Goal: Information Seeking & Learning: Find contact information

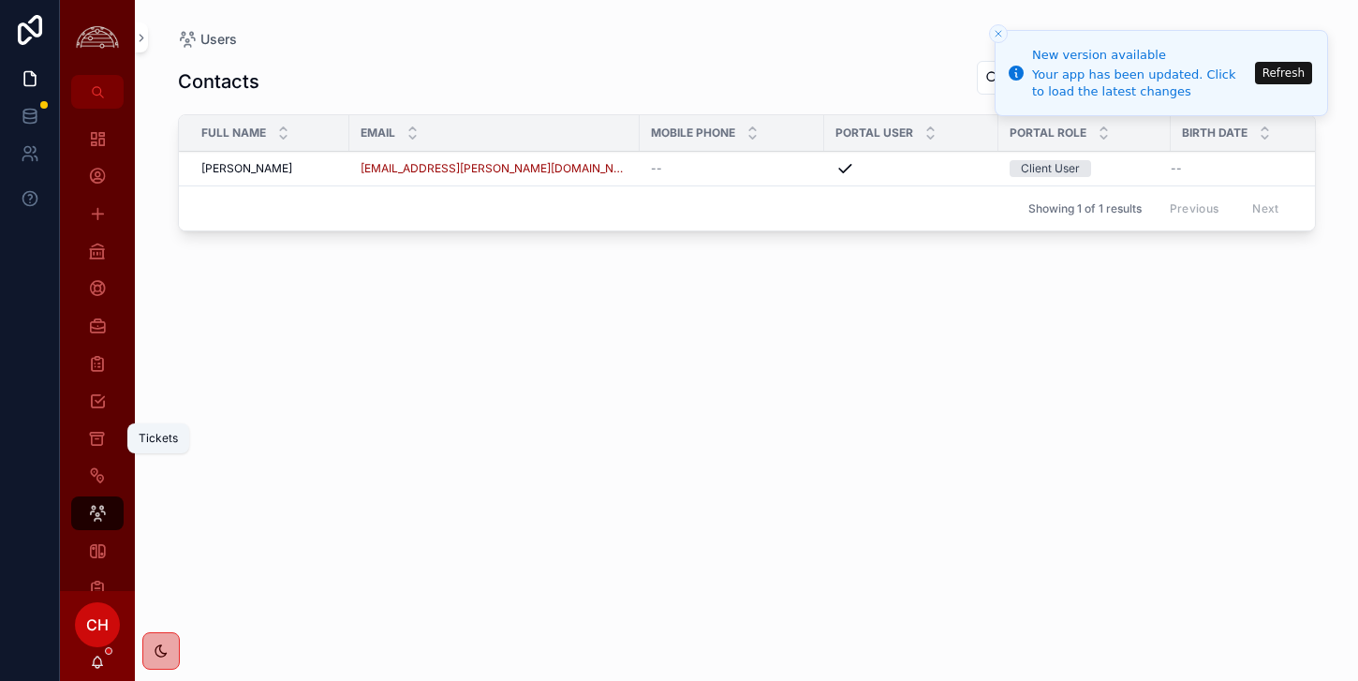
click at [107, 445] on div "Tickets" at bounding box center [97, 438] width 30 height 30
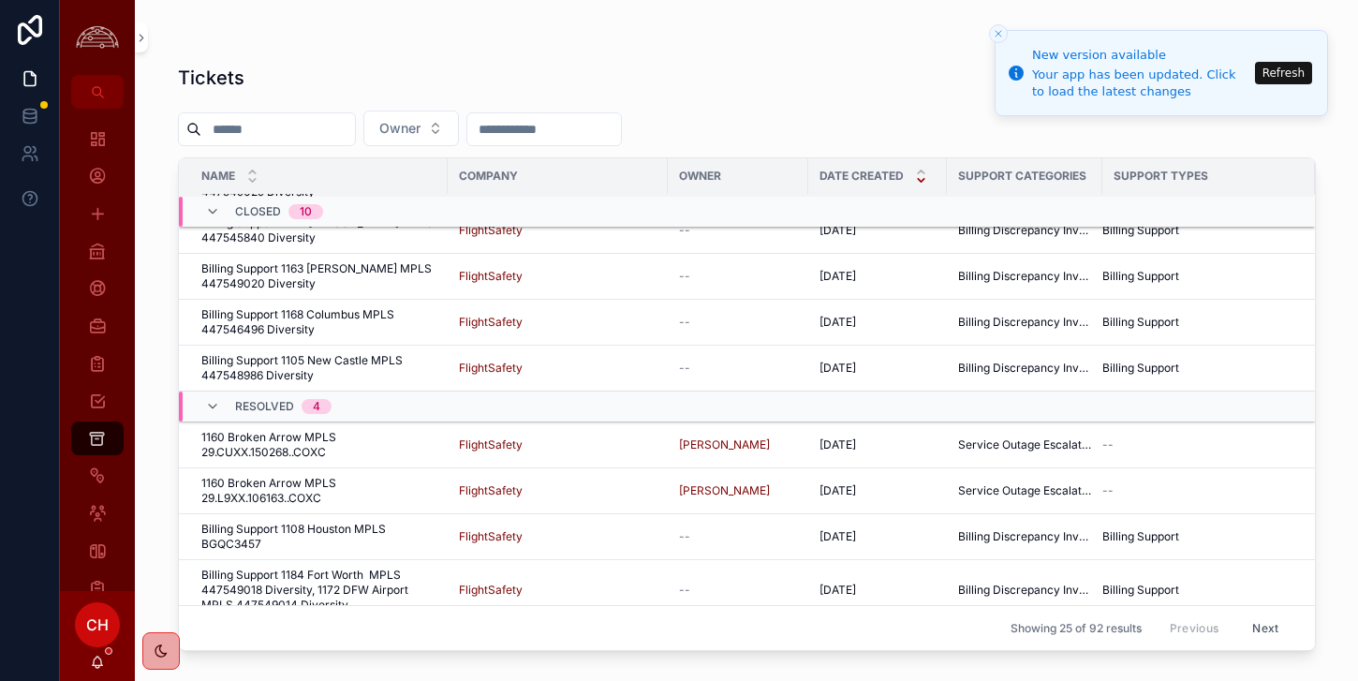
scroll to position [855, 0]
click at [1284, 631] on button "Next" at bounding box center [1265, 627] width 52 height 29
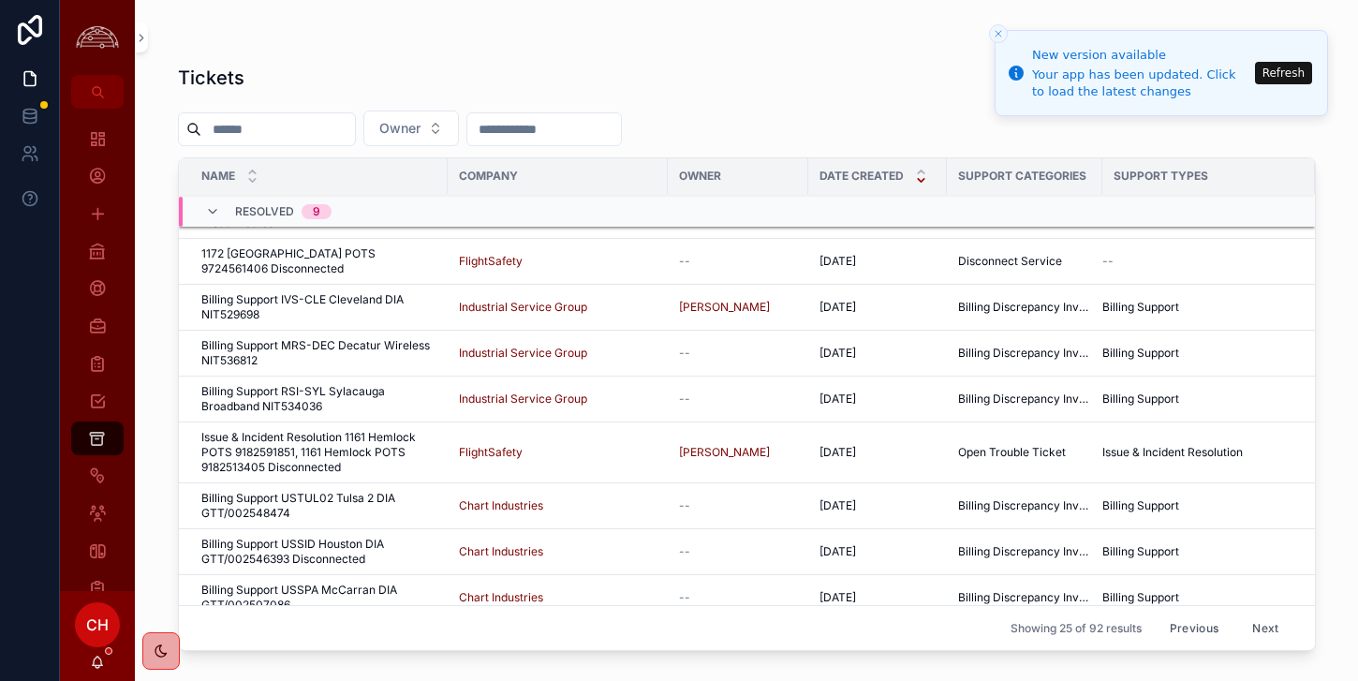
scroll to position [870, 0]
click at [1259, 625] on button "Next" at bounding box center [1265, 627] width 52 height 29
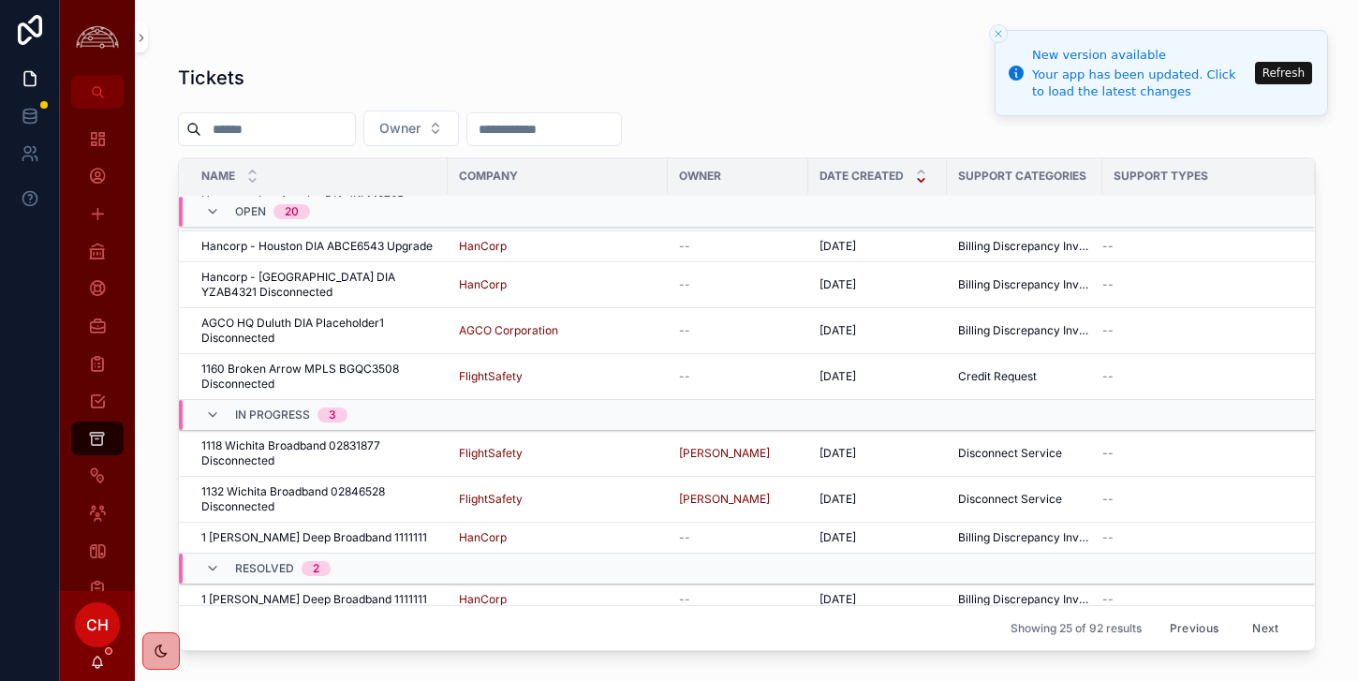
scroll to position [825, 0]
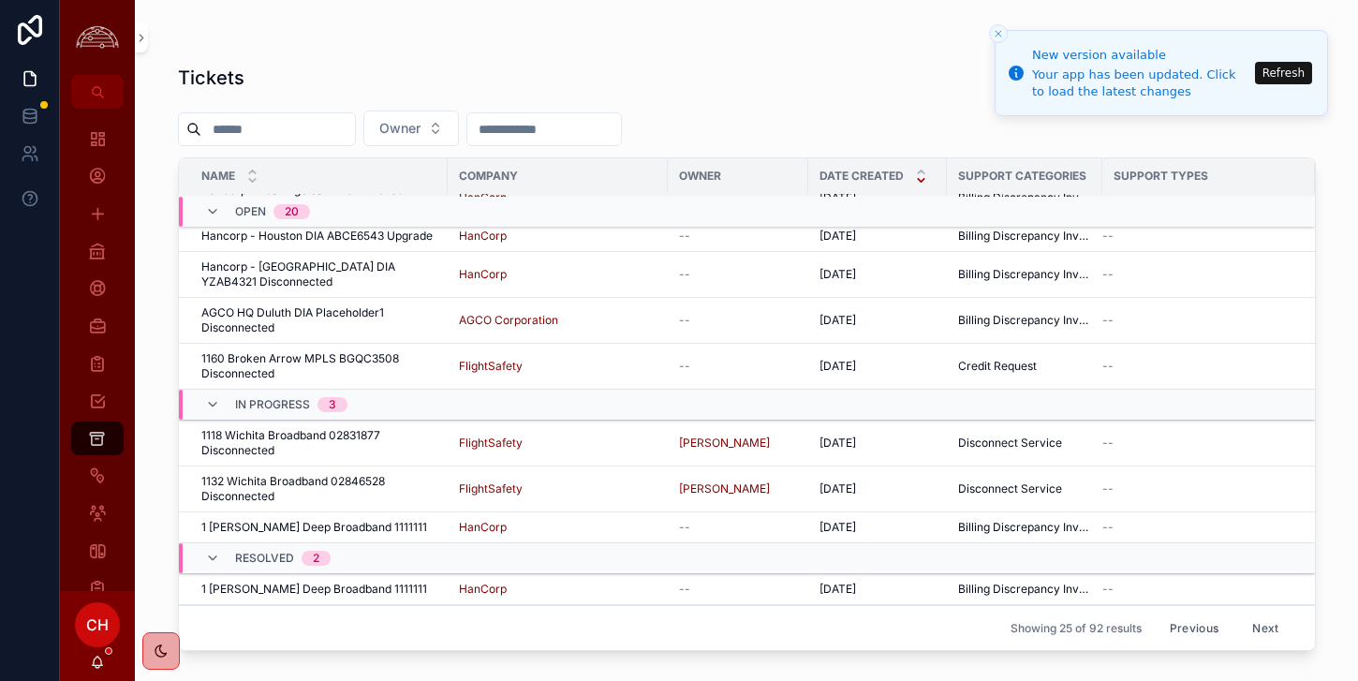
click at [1262, 623] on button "Next" at bounding box center [1265, 627] width 52 height 29
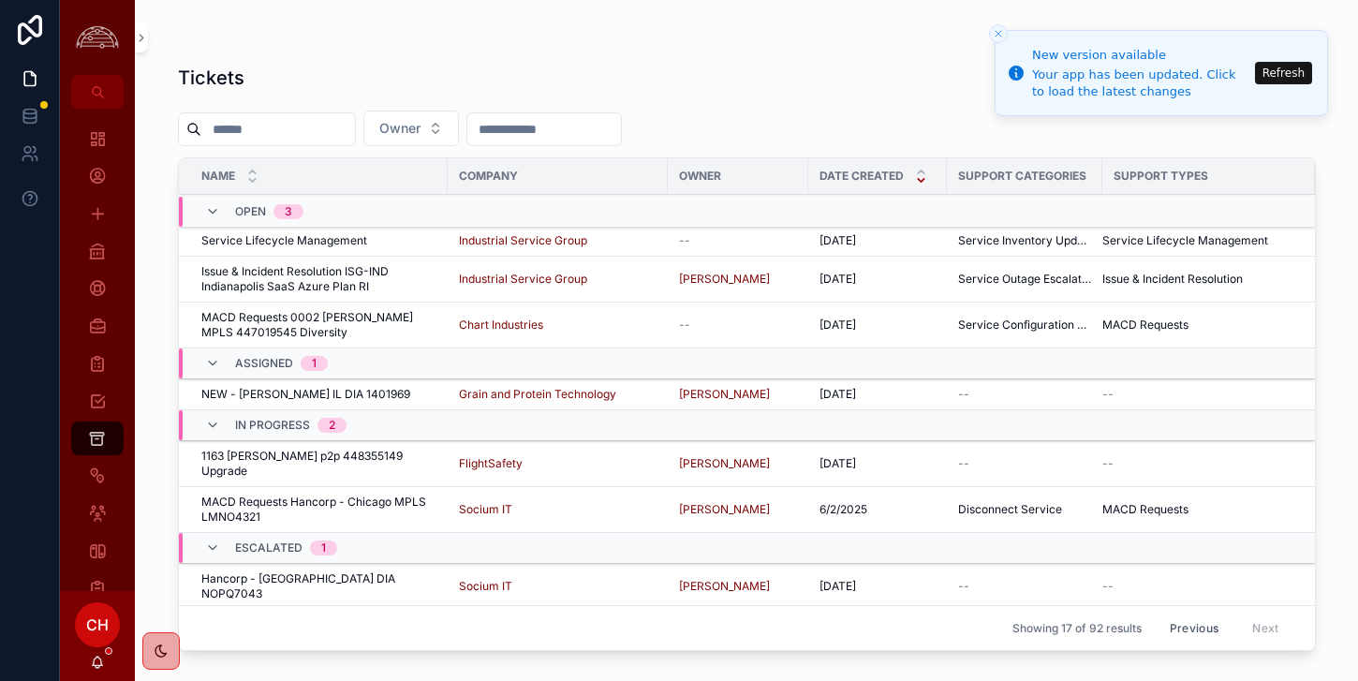
click at [1000, 33] on icon "Close toast" at bounding box center [998, 33] width 11 height 11
click at [999, 39] on button "Close toast" at bounding box center [998, 33] width 19 height 19
click at [1000, 37] on icon "Close toast" at bounding box center [998, 33] width 11 height 11
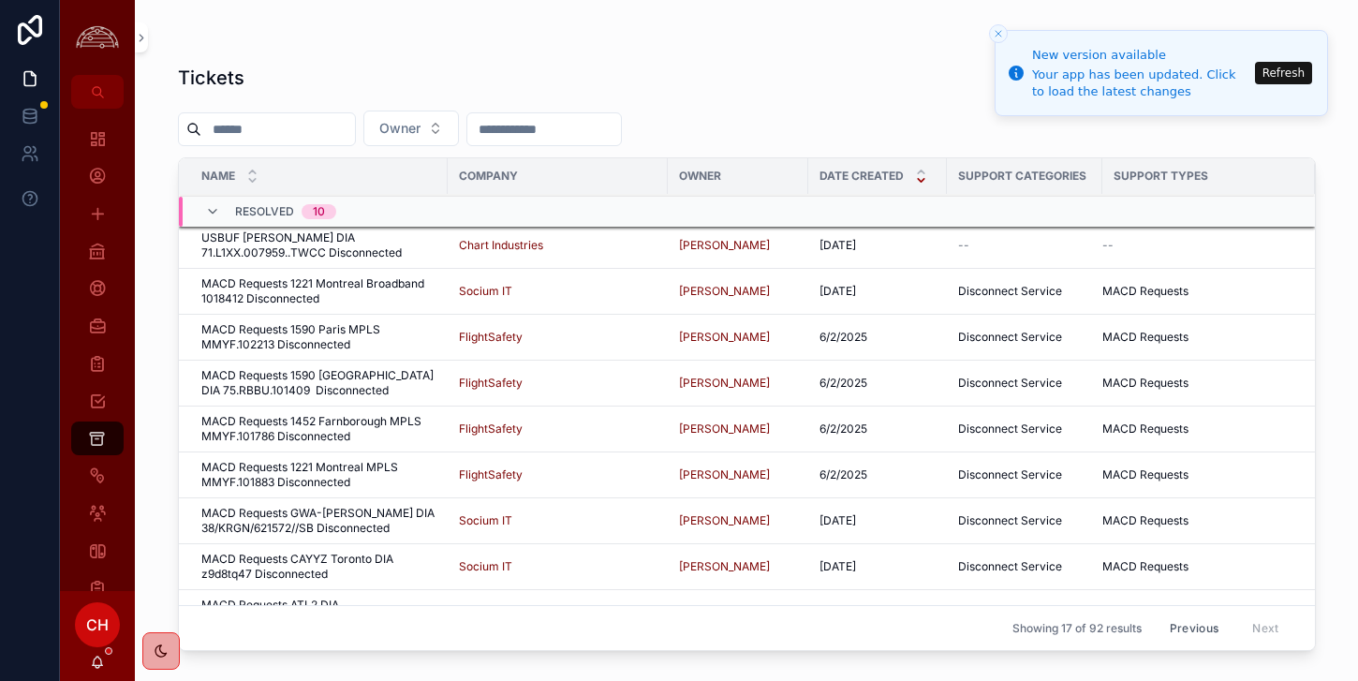
click at [1003, 28] on icon "Close toast" at bounding box center [998, 33] width 11 height 11
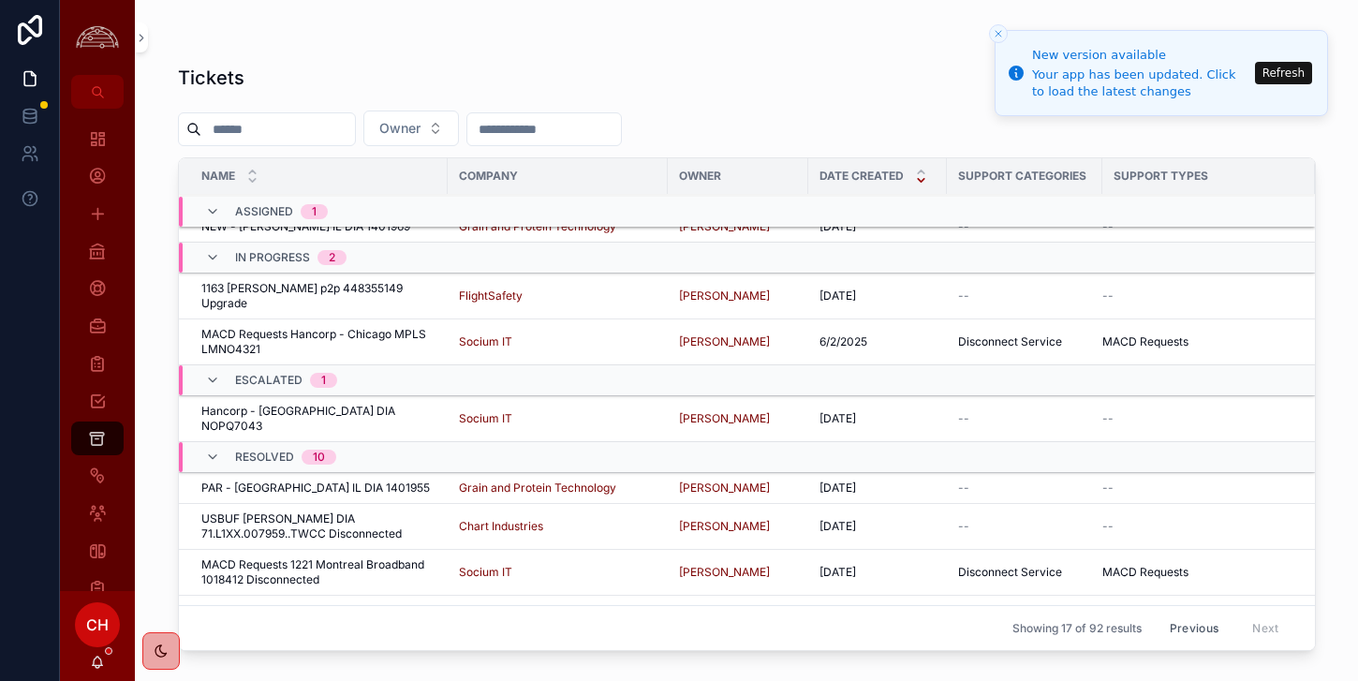
click at [1206, 629] on button "Previous" at bounding box center [1193, 627] width 75 height 29
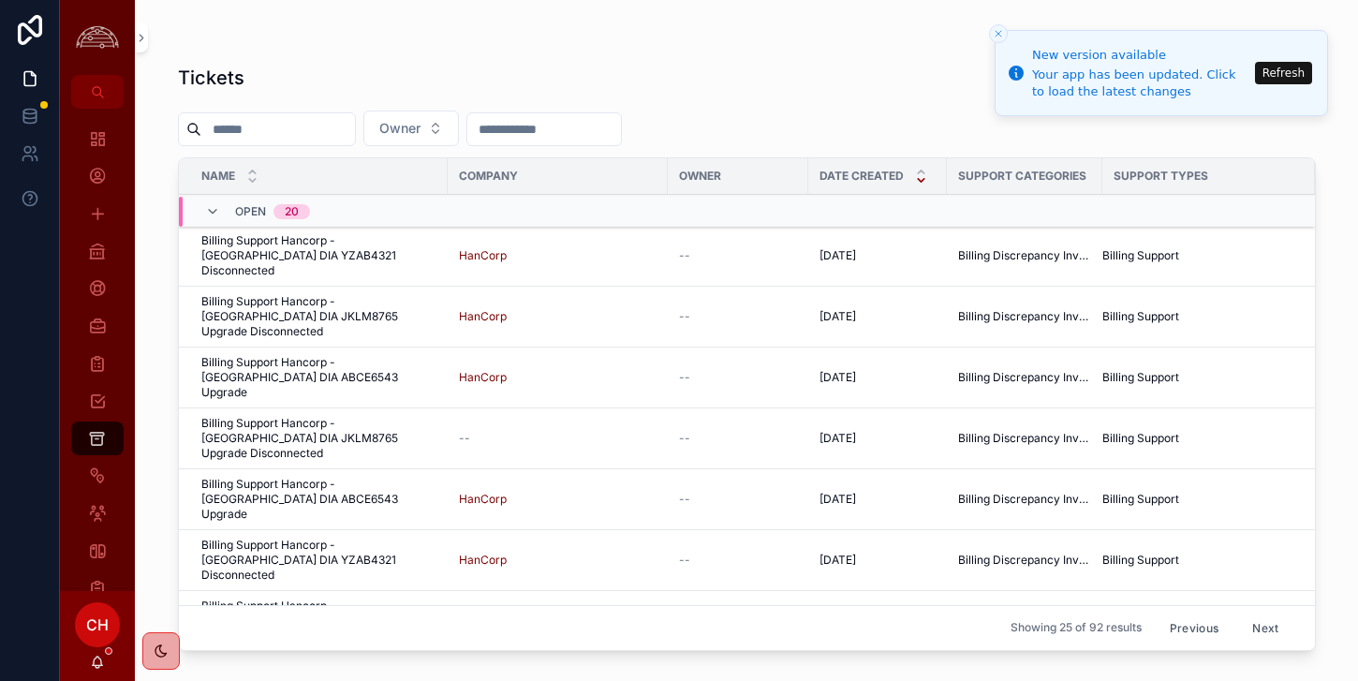
click at [1185, 636] on button "Previous" at bounding box center [1193, 627] width 75 height 29
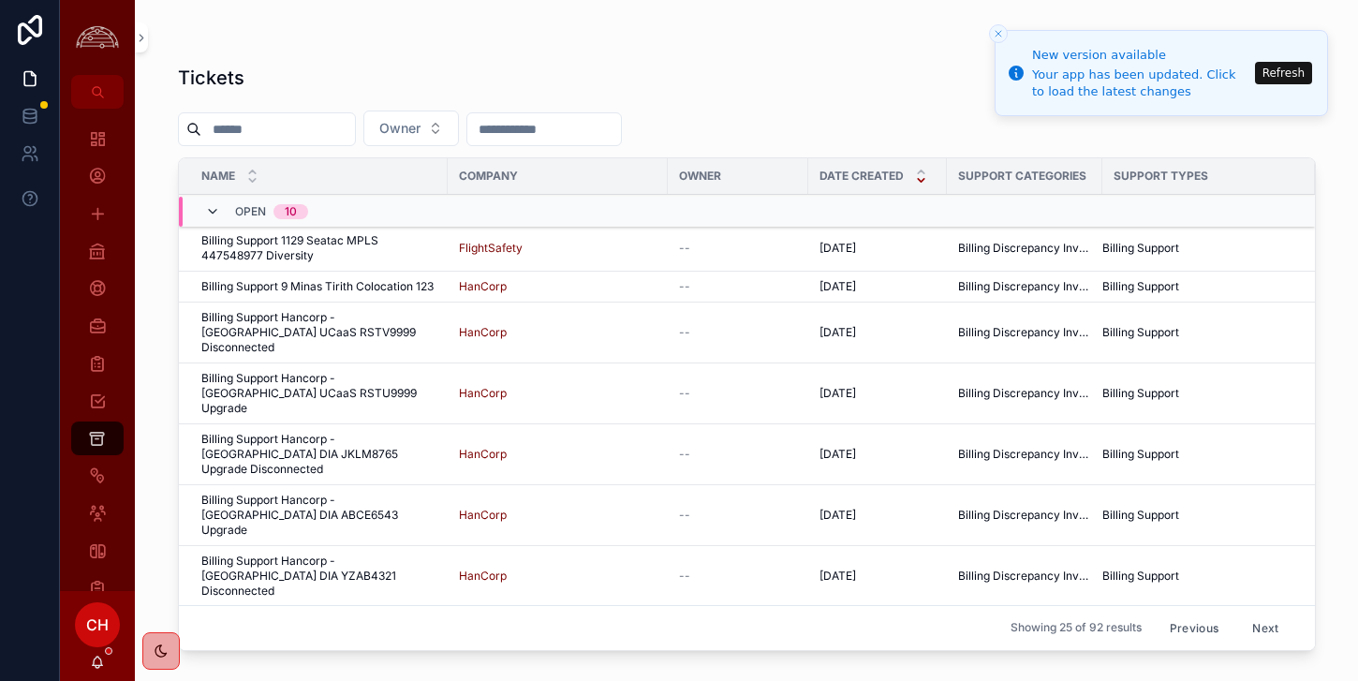
click at [214, 209] on icon "scrollable content" at bounding box center [212, 211] width 15 height 15
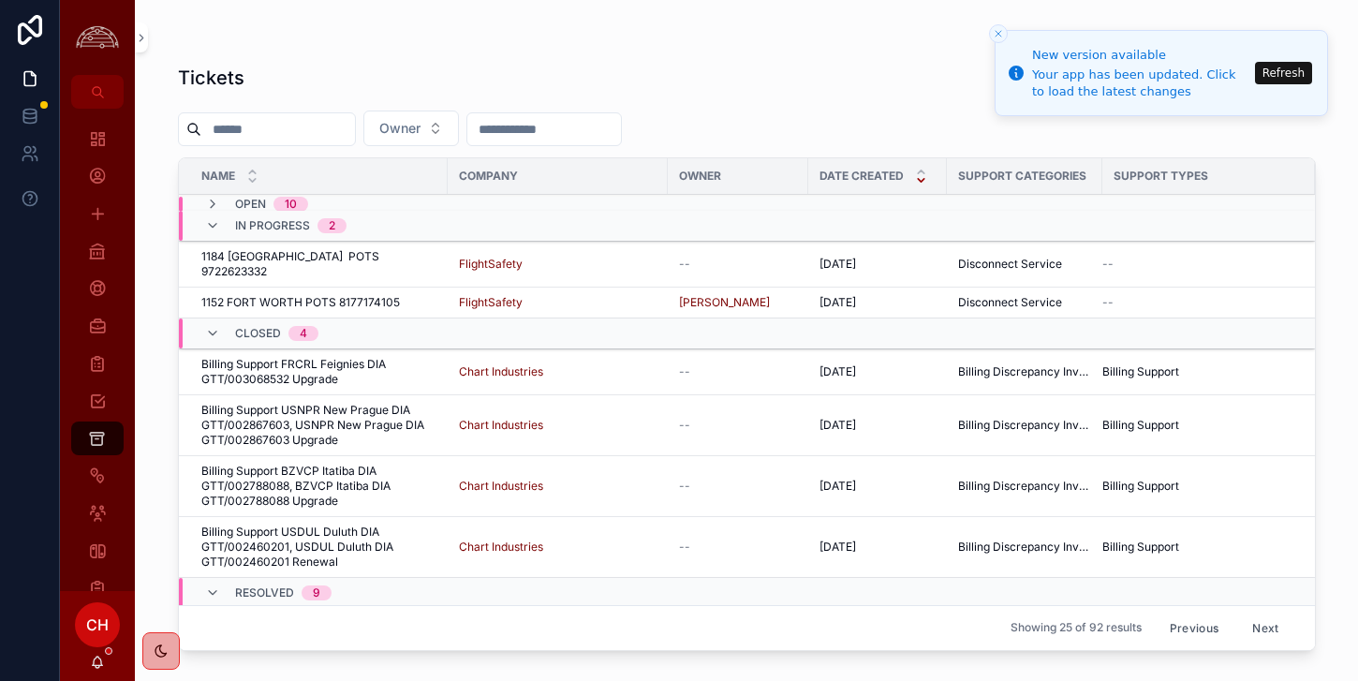
click at [214, 209] on icon "scrollable content" at bounding box center [212, 204] width 15 height 15
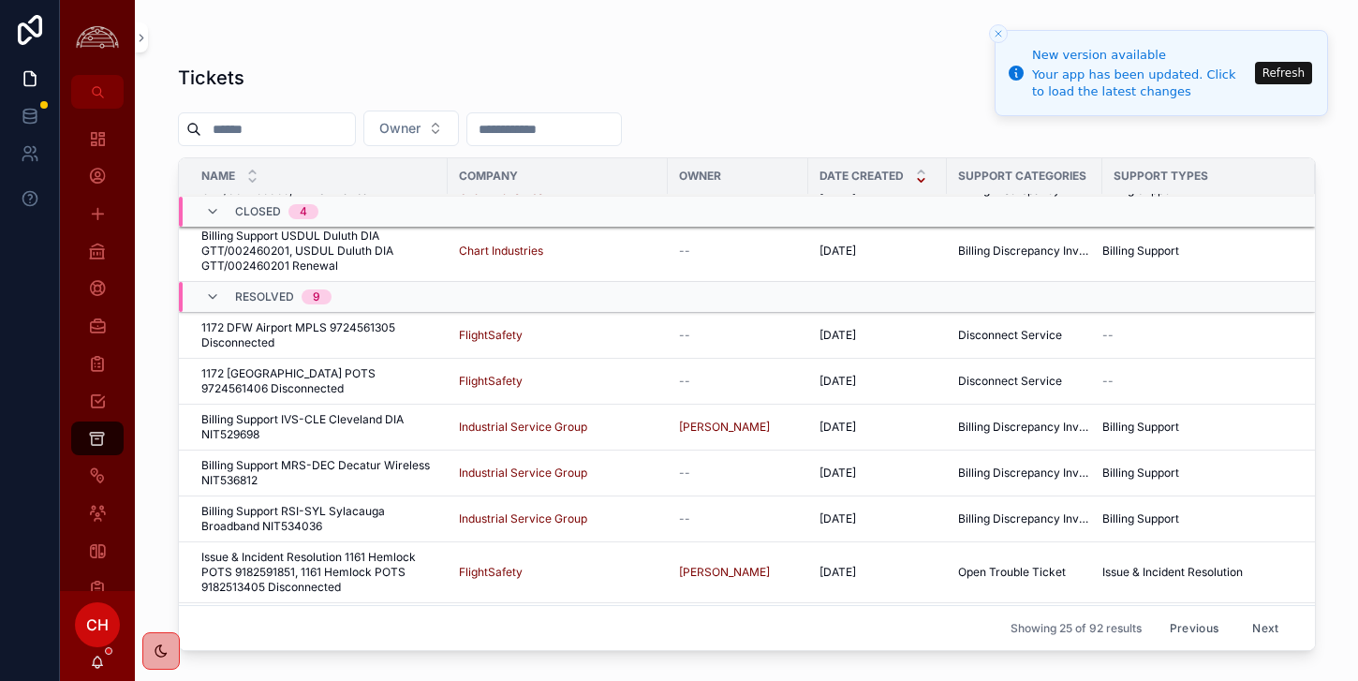
scroll to position [901, 0]
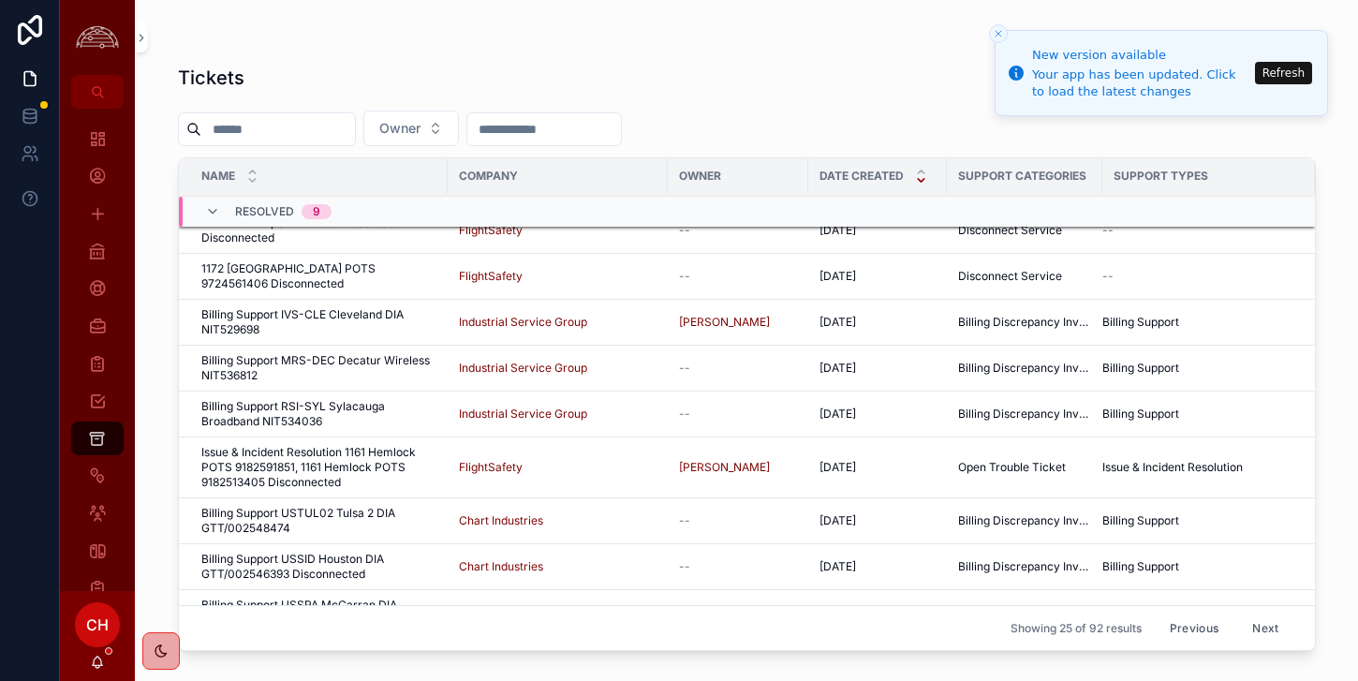
click at [1203, 636] on button "Previous" at bounding box center [1193, 627] width 75 height 29
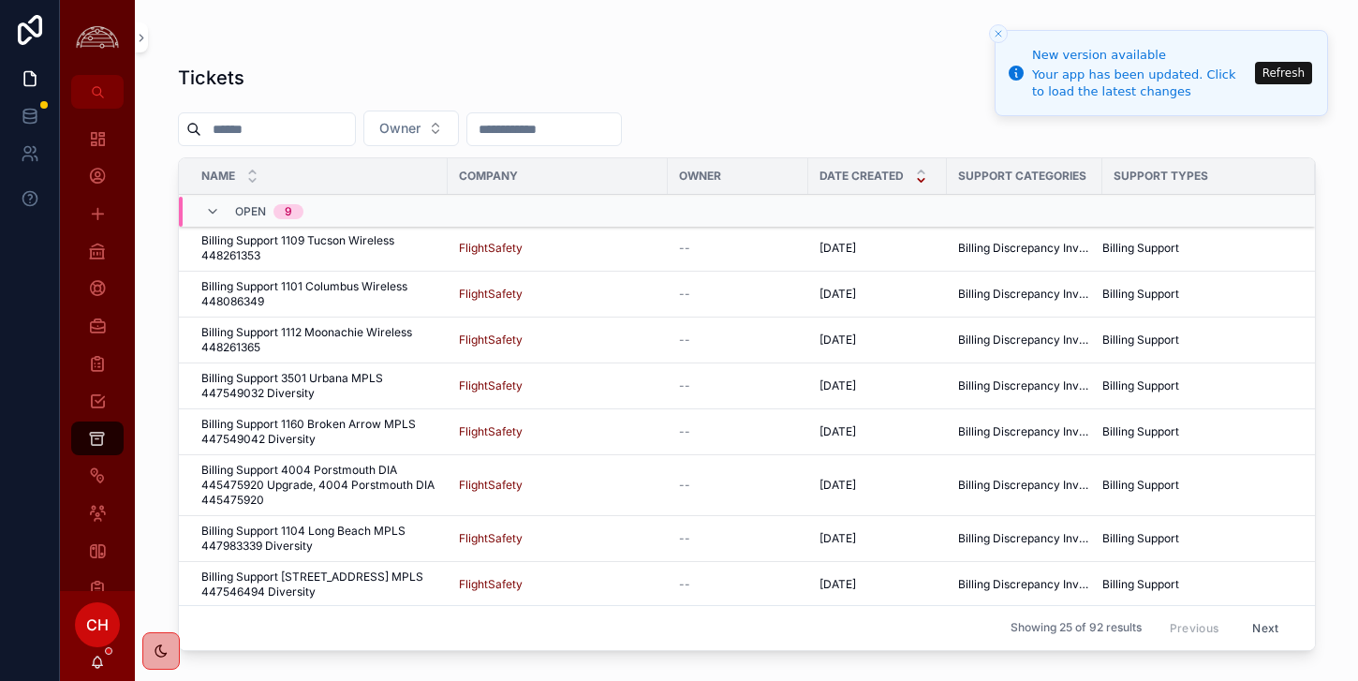
click at [979, 26] on div "Tickets Add Ticket Owner Name Company Owner Date Created Support Categories Sup…" at bounding box center [747, 329] width 1198 height 658
click at [994, 33] on icon "Close toast" at bounding box center [998, 33] width 11 height 11
click at [998, 41] on button "Close toast" at bounding box center [998, 33] width 19 height 19
click at [1270, 74] on button "Refresh" at bounding box center [1283, 73] width 57 height 22
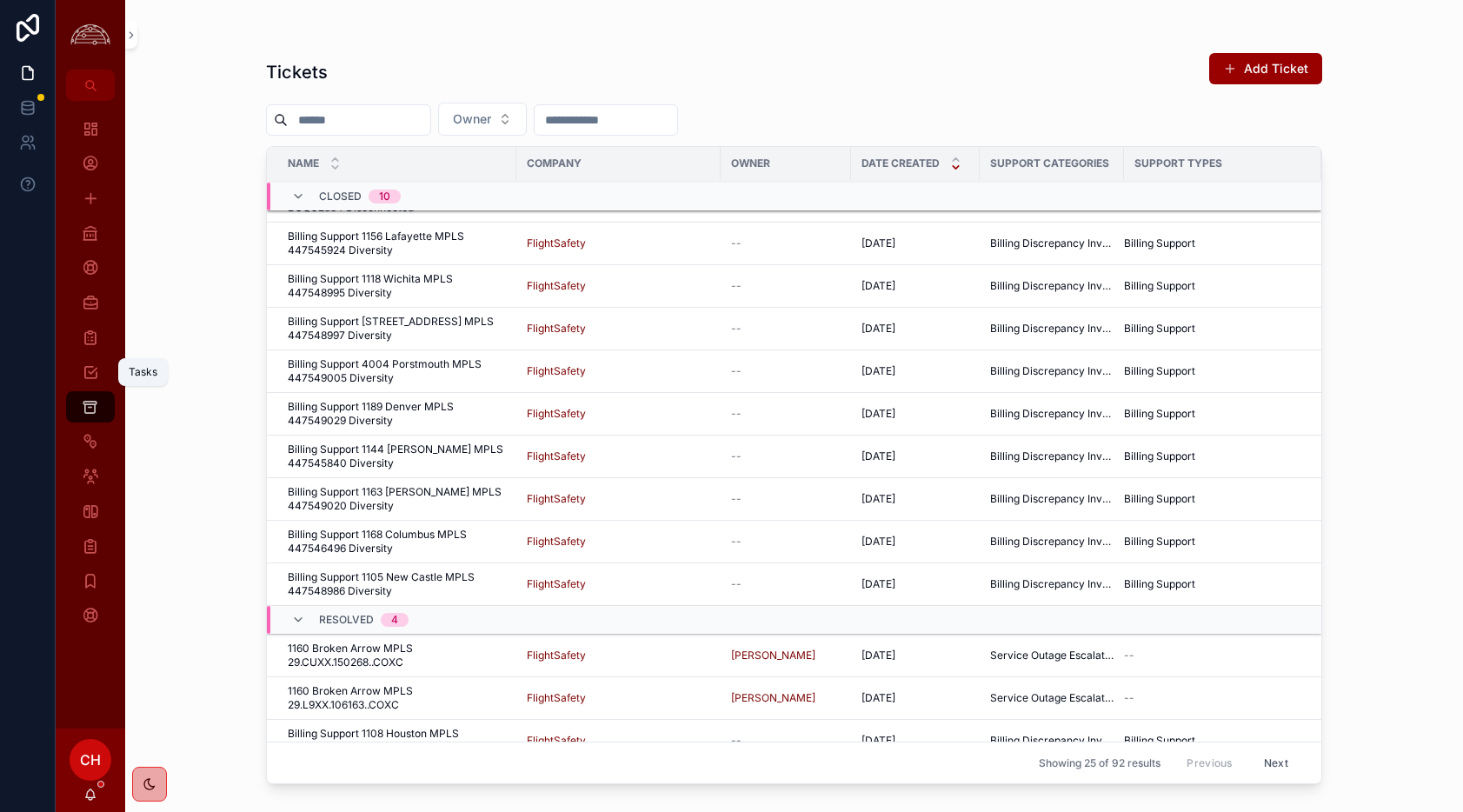
scroll to position [590, 0]
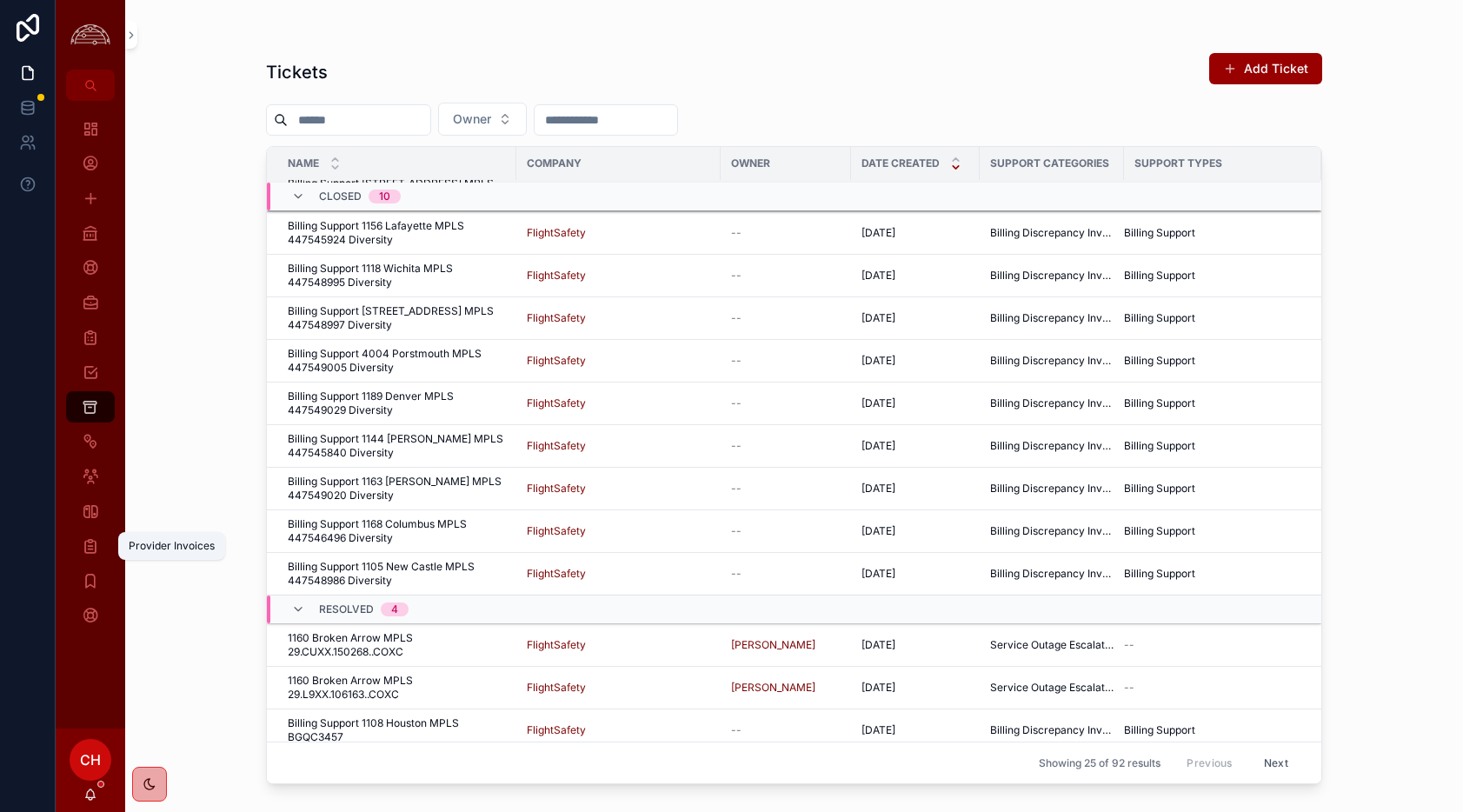
click at [84, 540] on icon "scrollable content" at bounding box center [90, 546] width 18 height 18
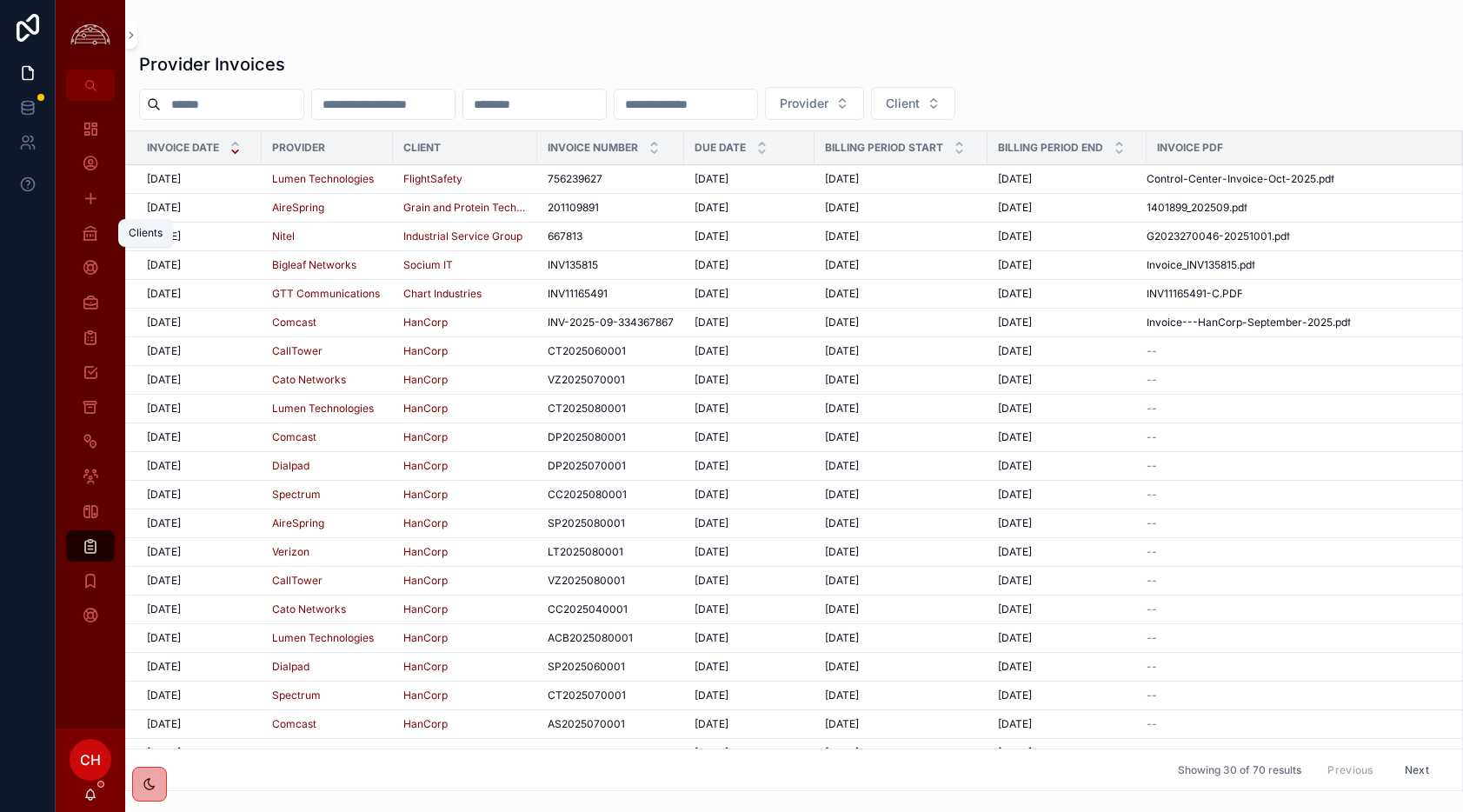
click at [98, 239] on icon "scrollable content" at bounding box center [90, 233] width 18 height 18
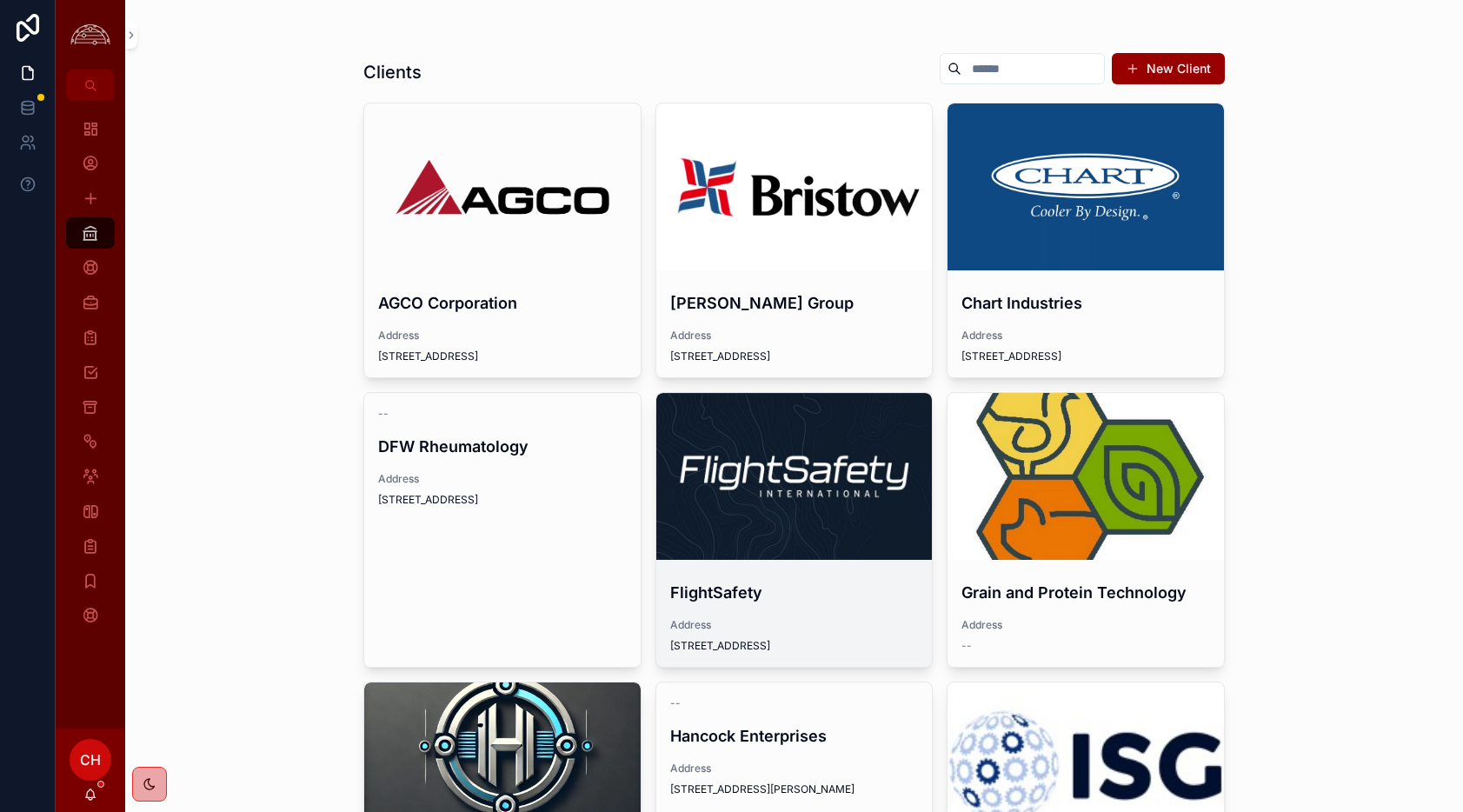
click at [847, 459] on div "scrollable content" at bounding box center [795, 476] width 277 height 167
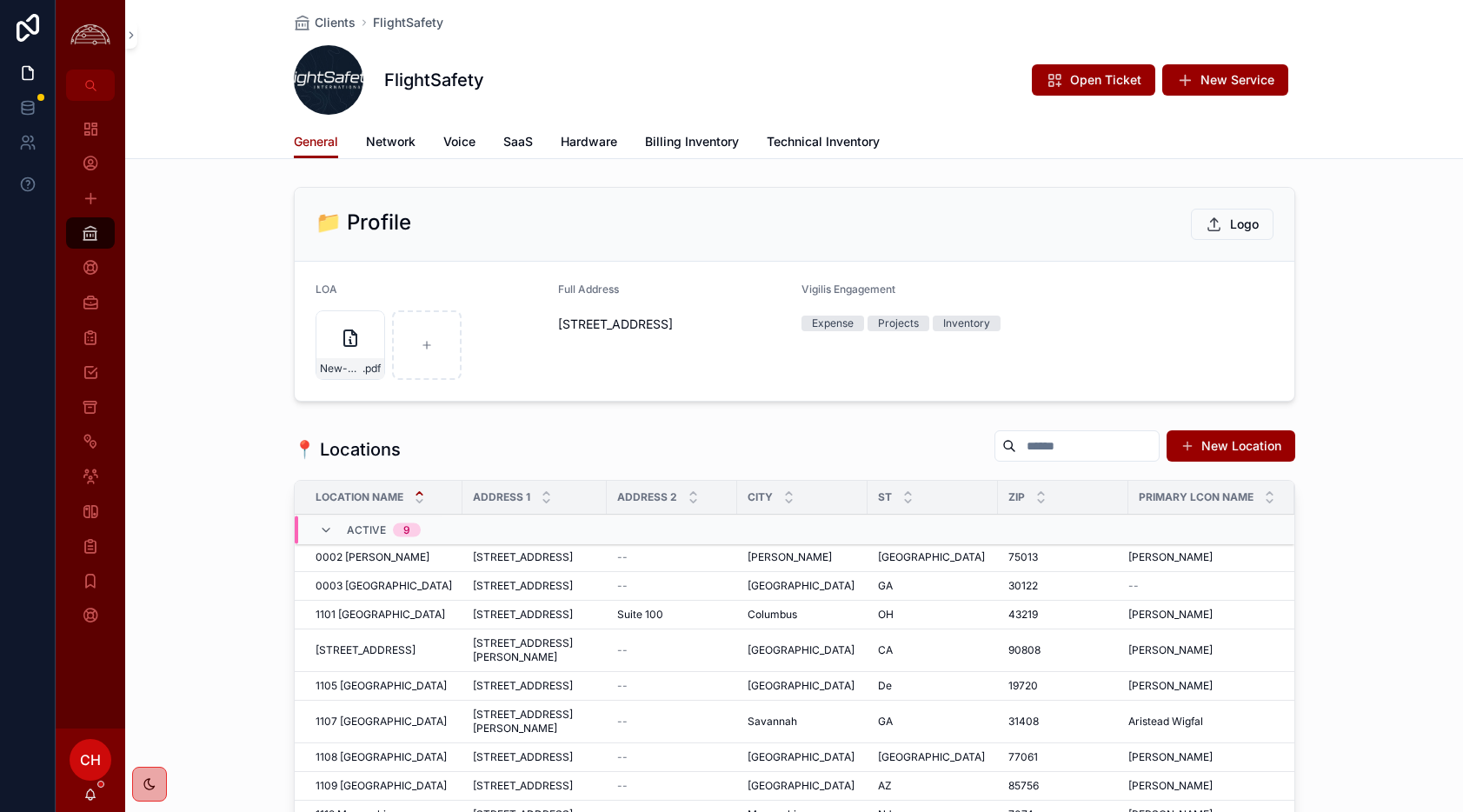
click at [386, 154] on link "Network" at bounding box center [390, 143] width 49 height 34
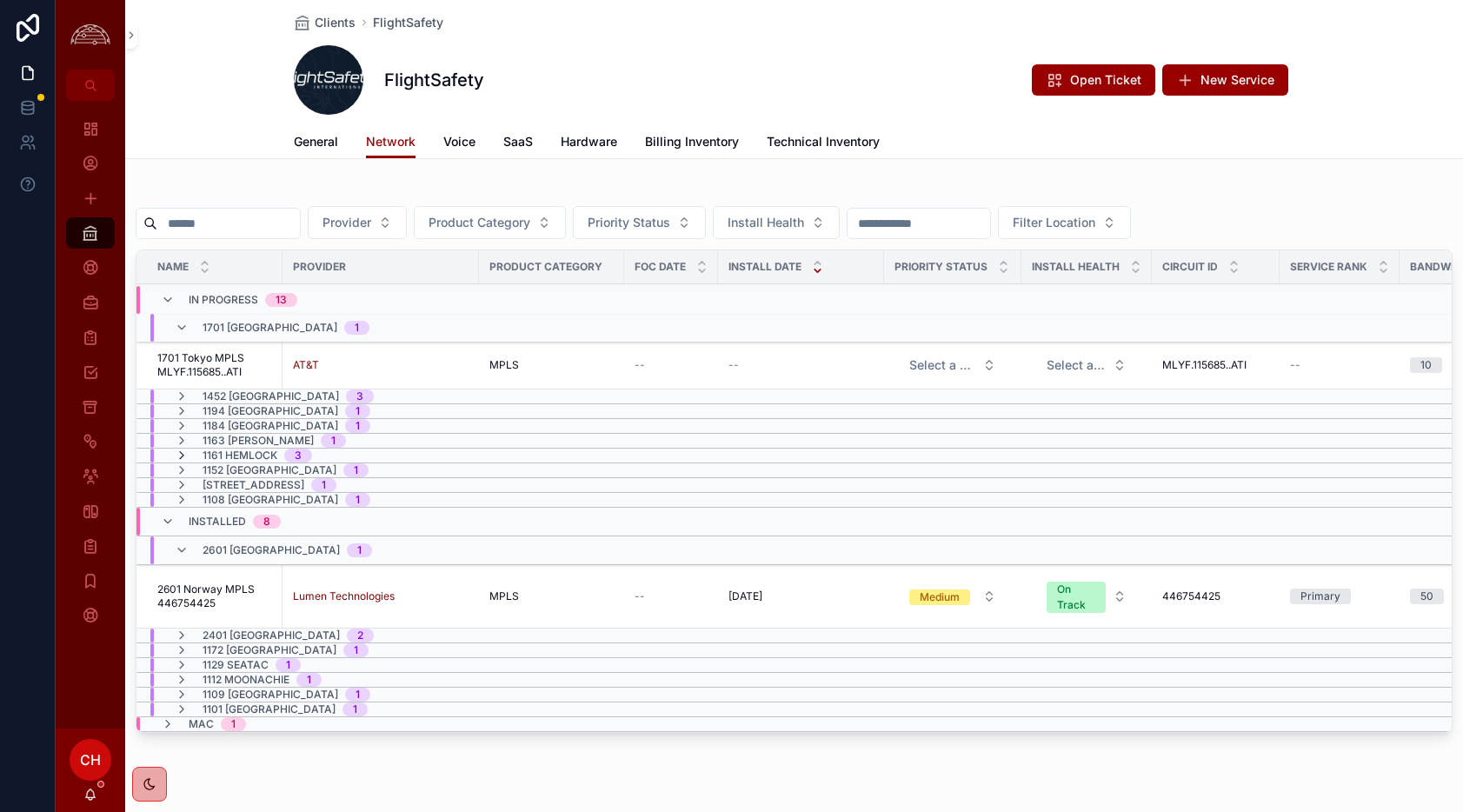
click at [179, 452] on icon "scrollable content" at bounding box center [181, 455] width 14 height 14
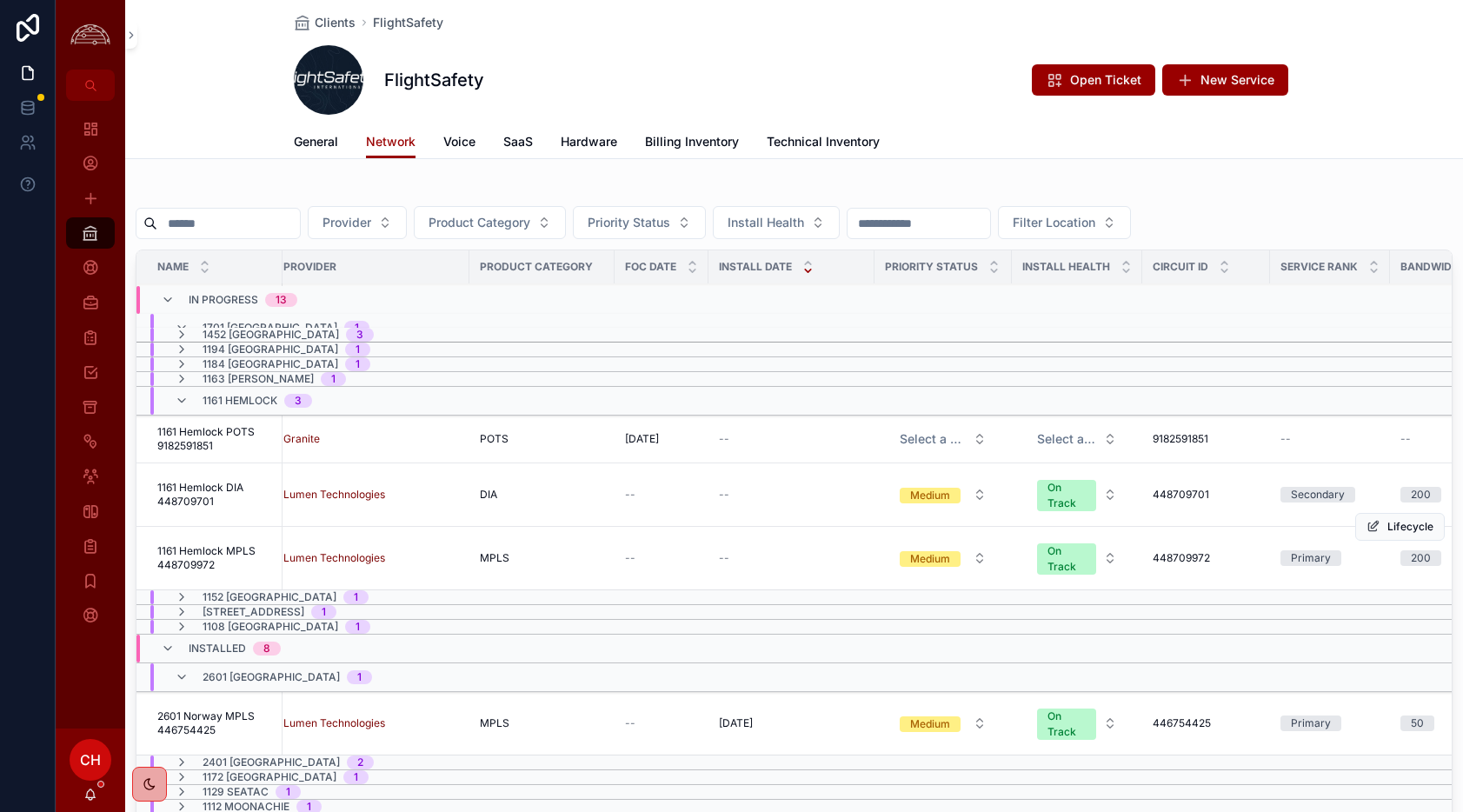
scroll to position [61, 0]
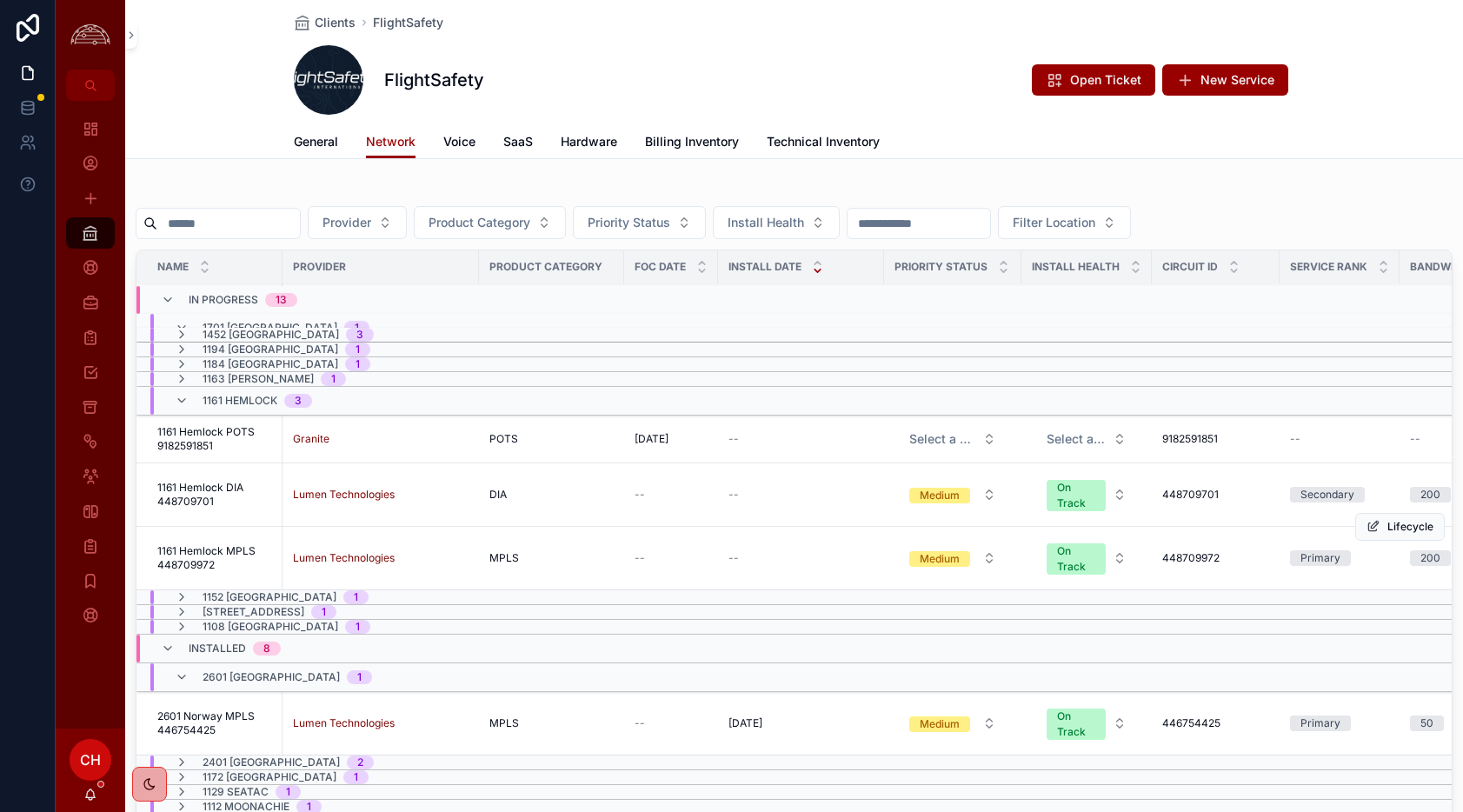
click at [227, 553] on span "1161 Hemlock MPLS 448709972" at bounding box center [214, 558] width 115 height 28
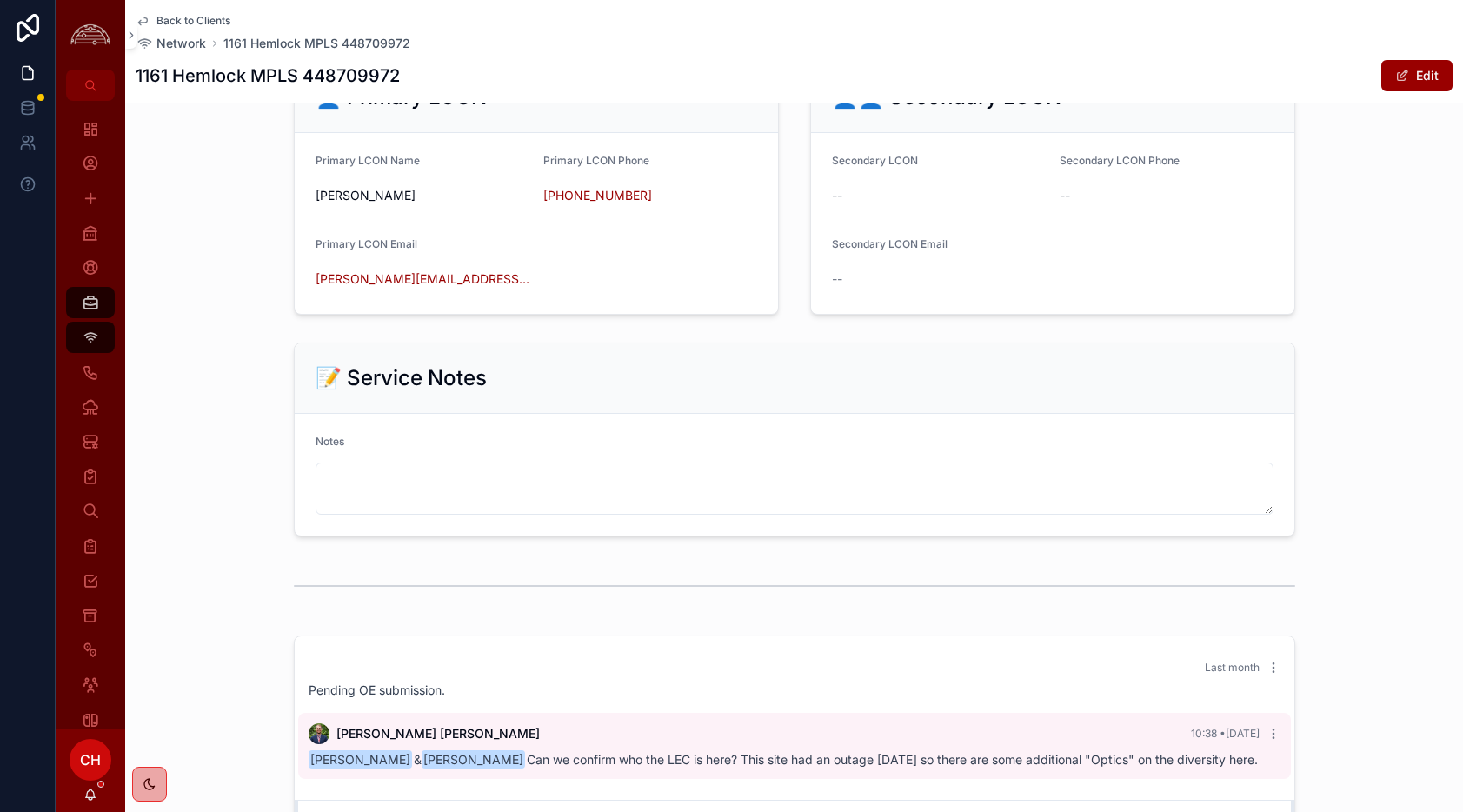
scroll to position [1822, 0]
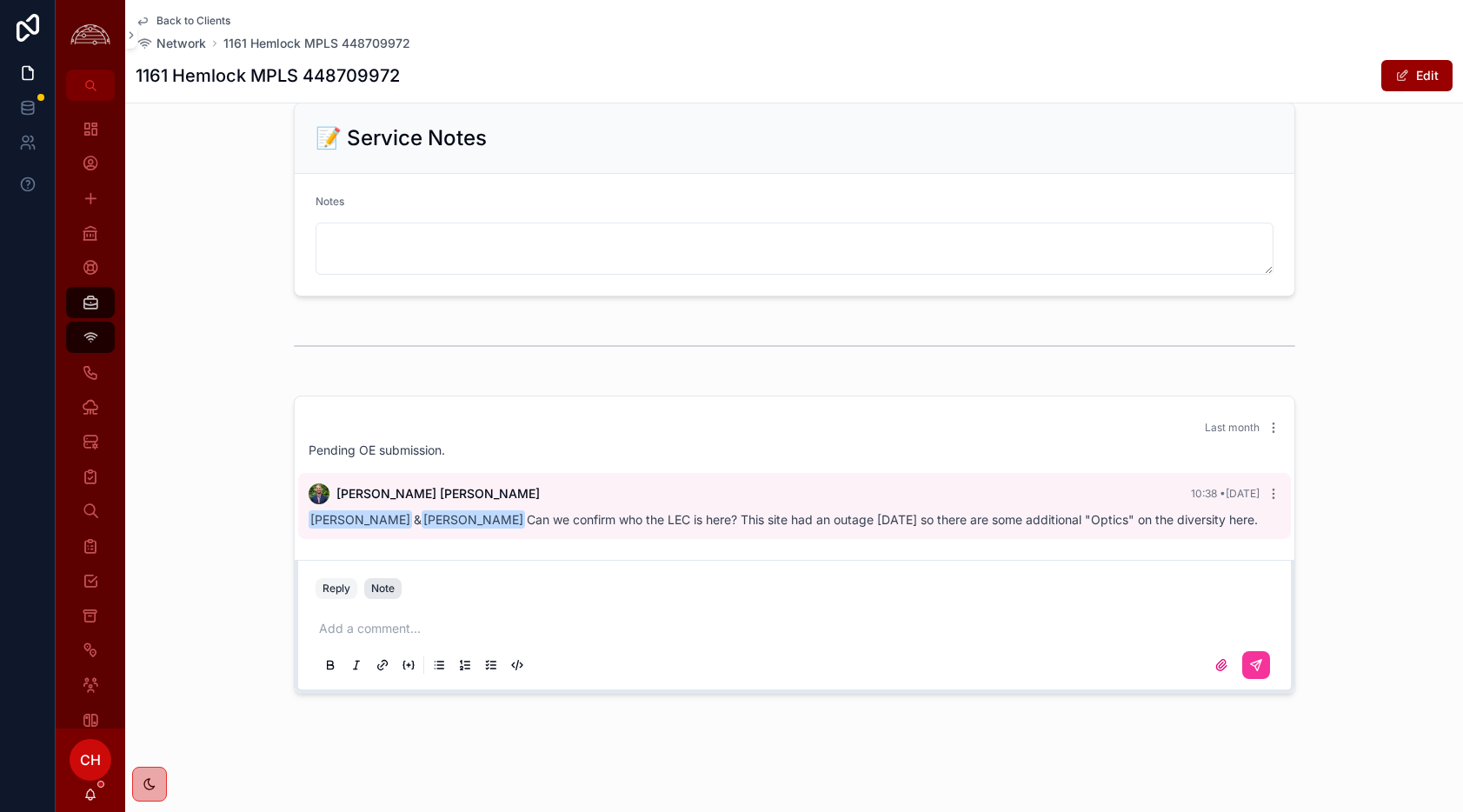
click at [382, 582] on div "Note" at bounding box center [382, 587] width 23 height 14
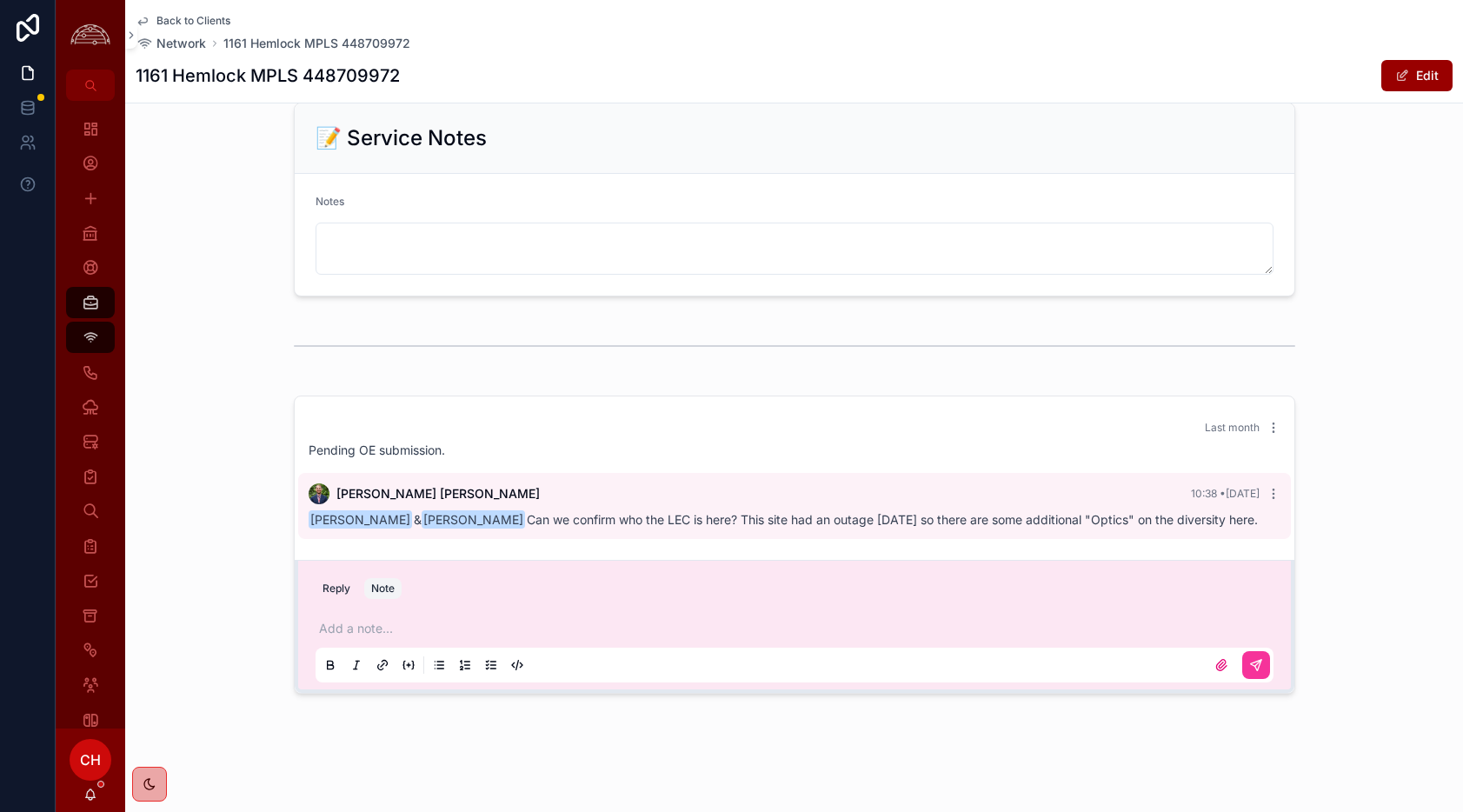
click at [369, 636] on p "scrollable content" at bounding box center [798, 628] width 958 height 18
click at [1258, 660] on icon "scrollable content" at bounding box center [1255, 664] width 10 height 10
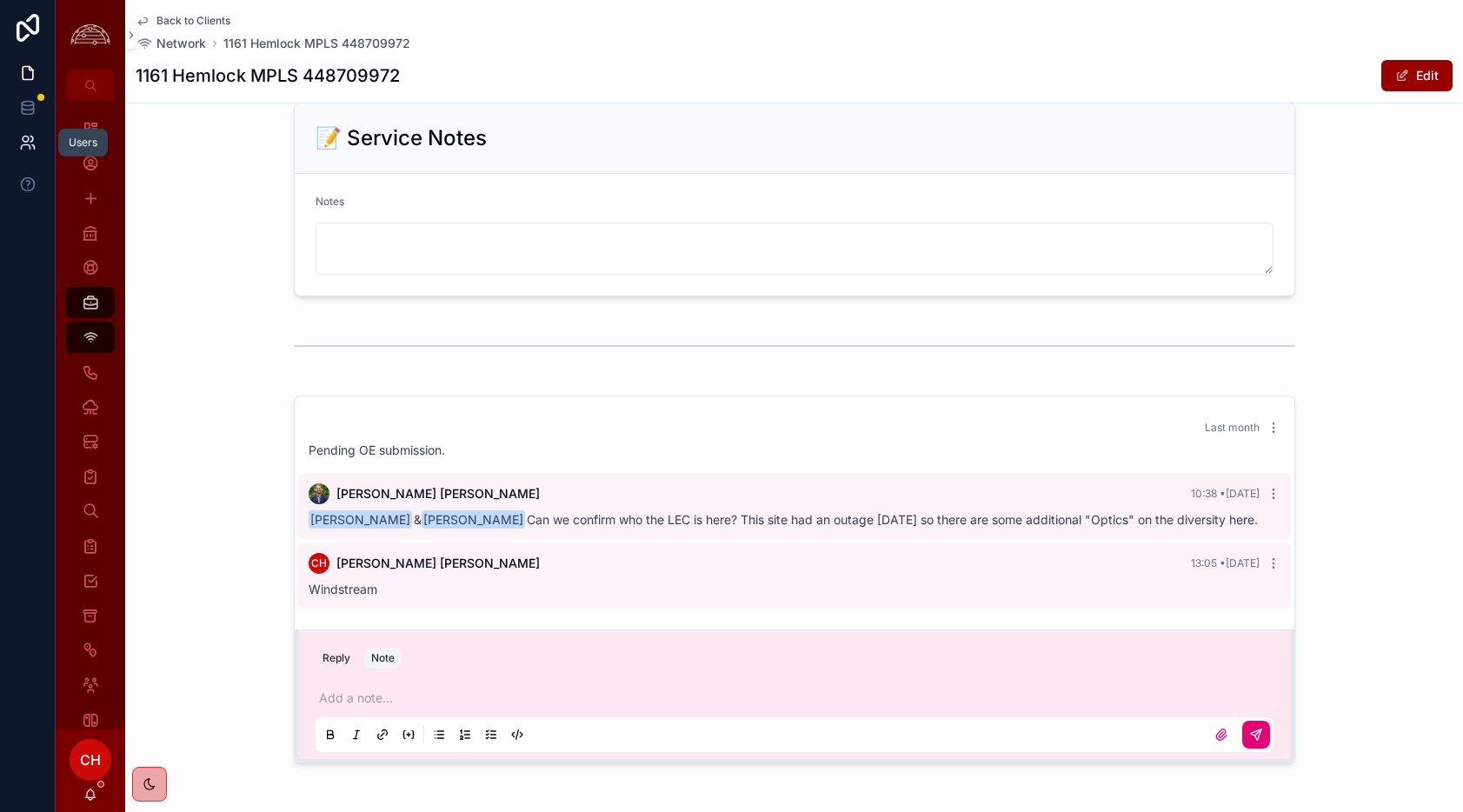
click at [19, 136] on icon at bounding box center [28, 142] width 18 height 18
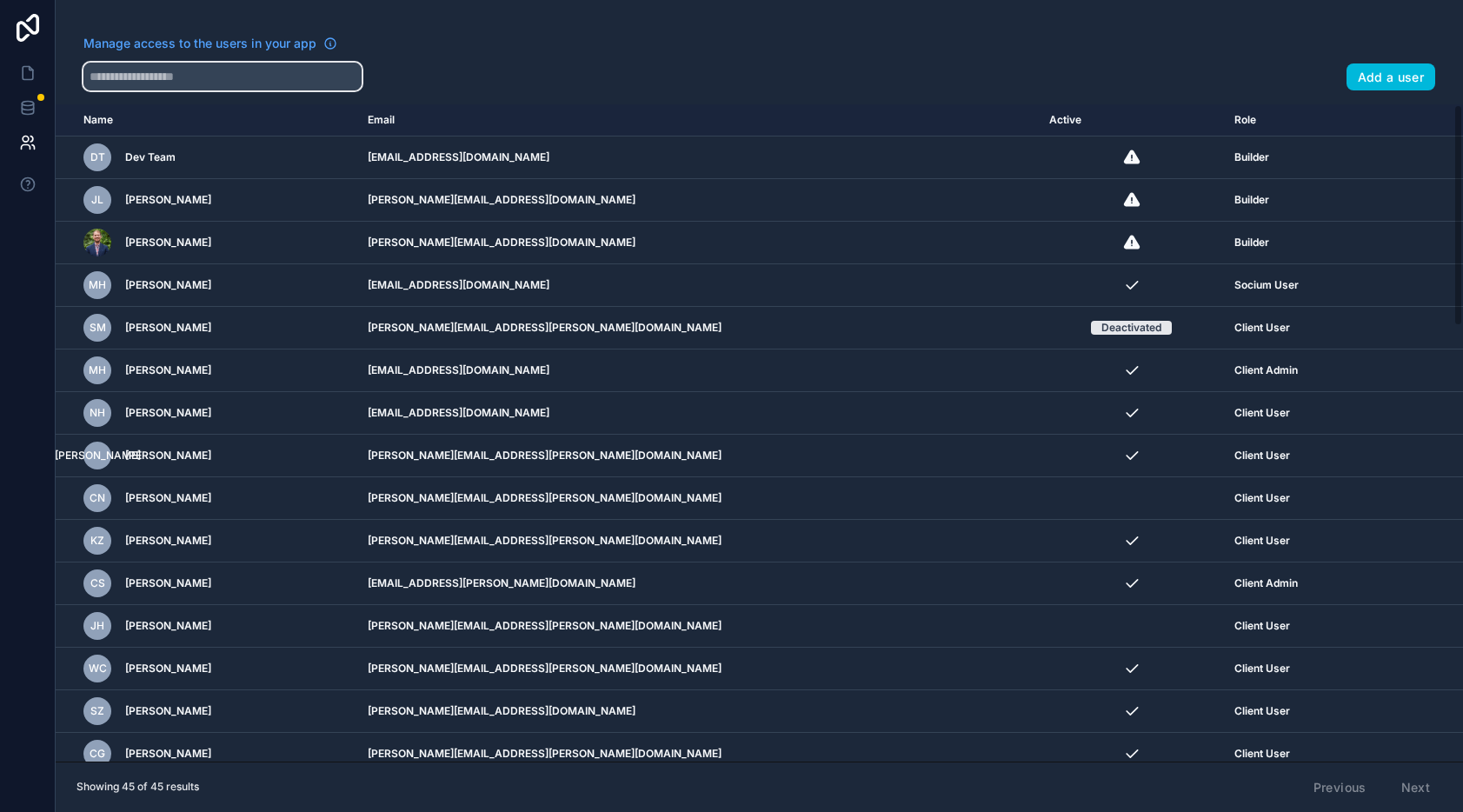
click at [258, 86] on input "text" at bounding box center [223, 76] width 278 height 28
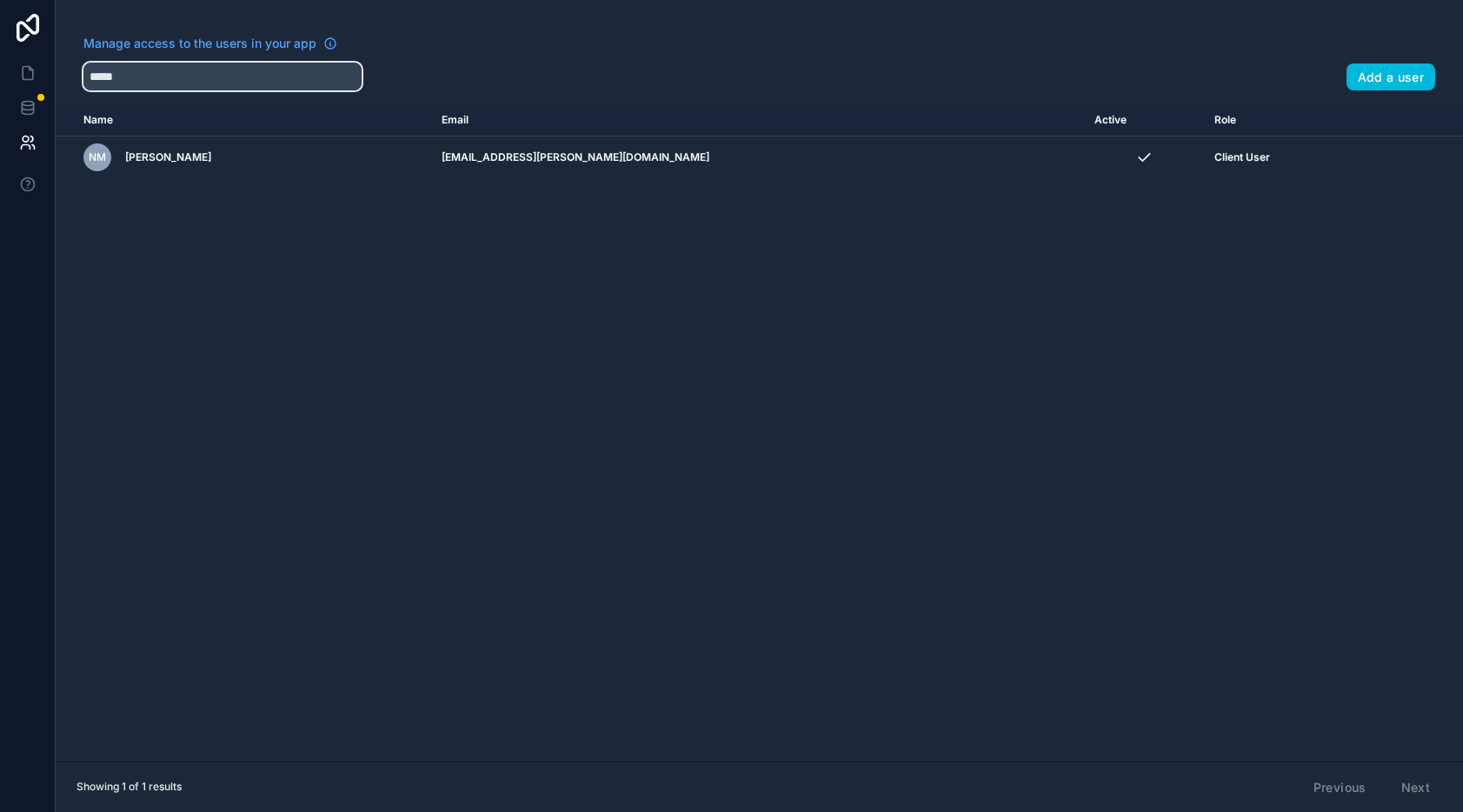
click at [218, 79] on input "*****" at bounding box center [223, 76] width 278 height 28
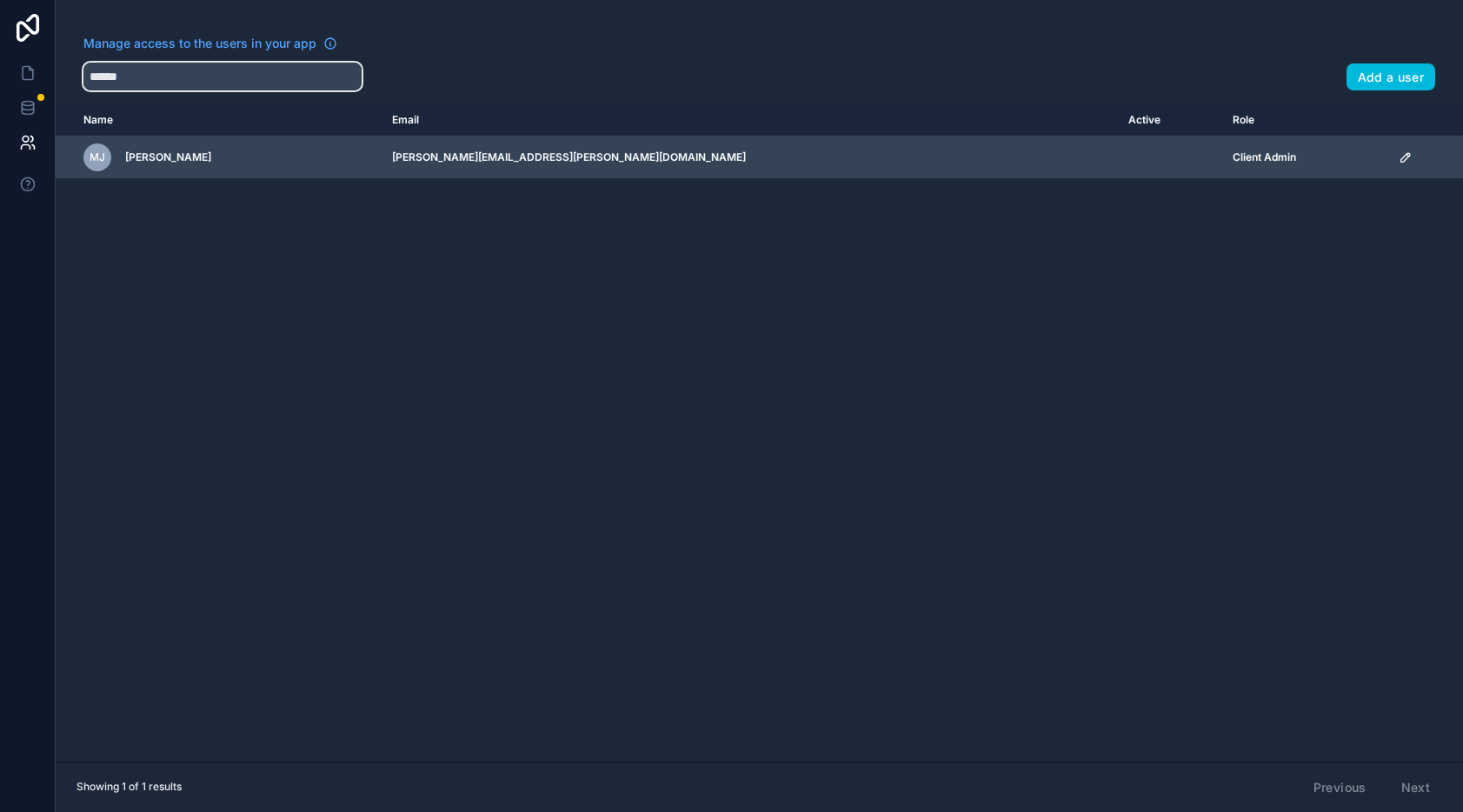
type input "******"
click at [925, 169] on td "michael.jostes@agcocorp.com" at bounding box center [749, 158] width 736 height 43
